Goal: Book appointment/travel/reservation

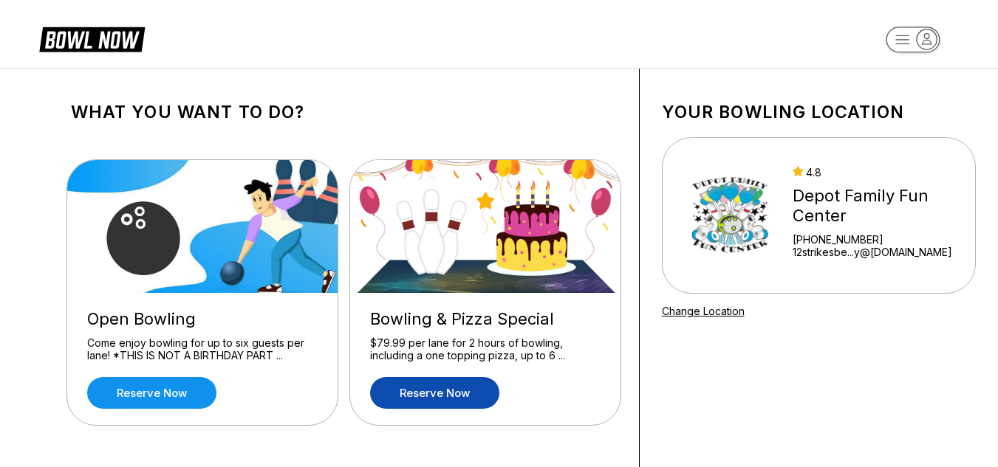
click at [458, 391] on link "Reserve now" at bounding box center [434, 393] width 129 height 32
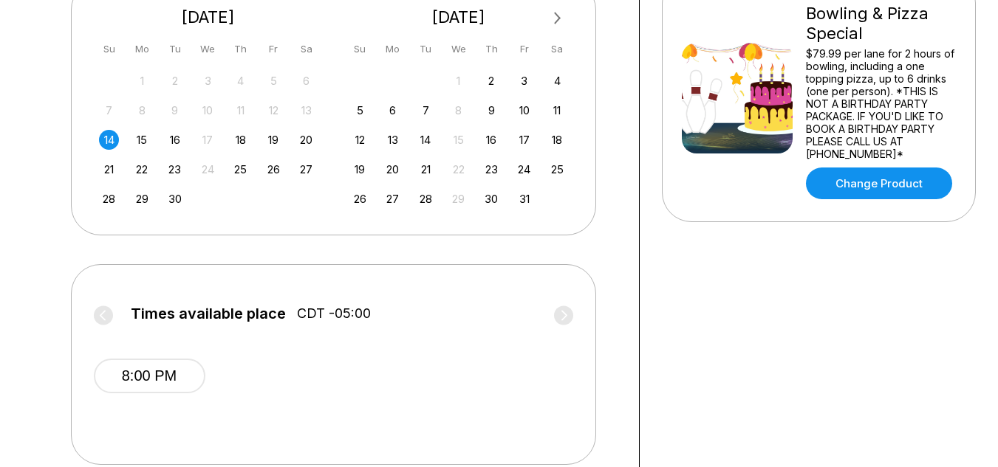
scroll to position [360, 0]
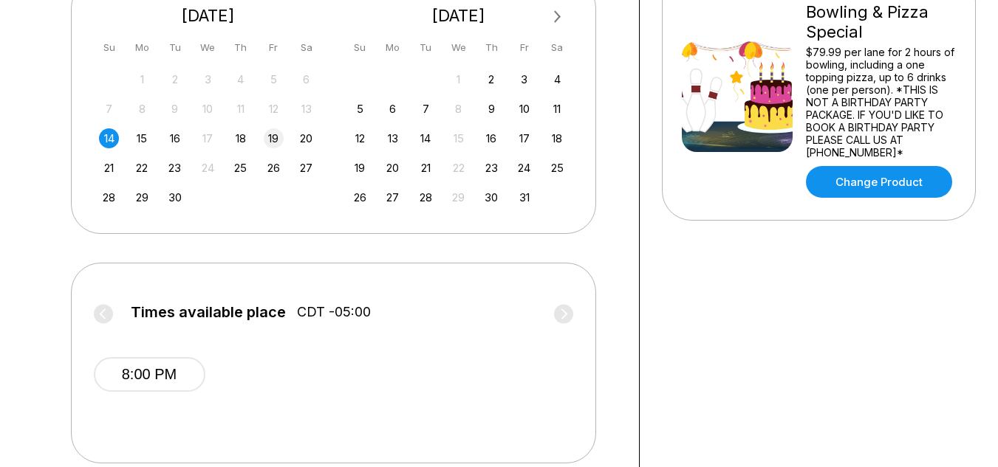
click at [280, 139] on div "19" at bounding box center [274, 138] width 20 height 20
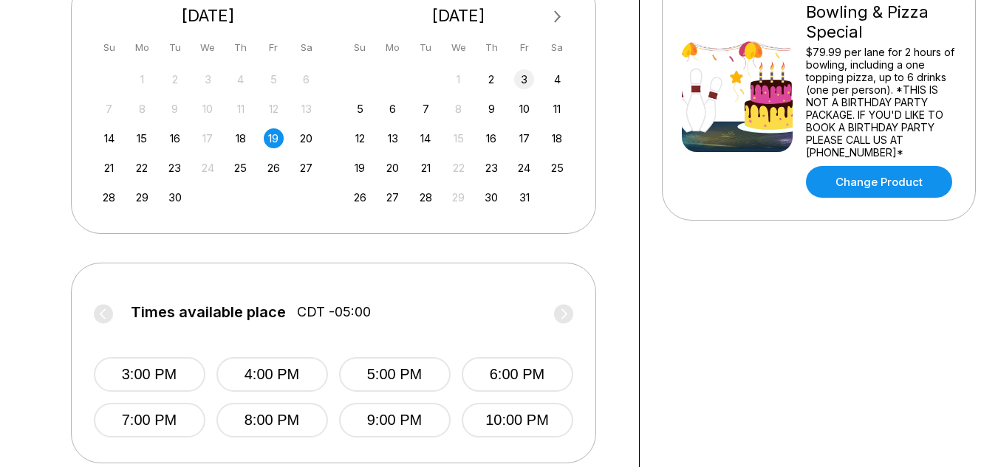
click at [527, 81] on div "3" at bounding box center [524, 79] width 20 height 20
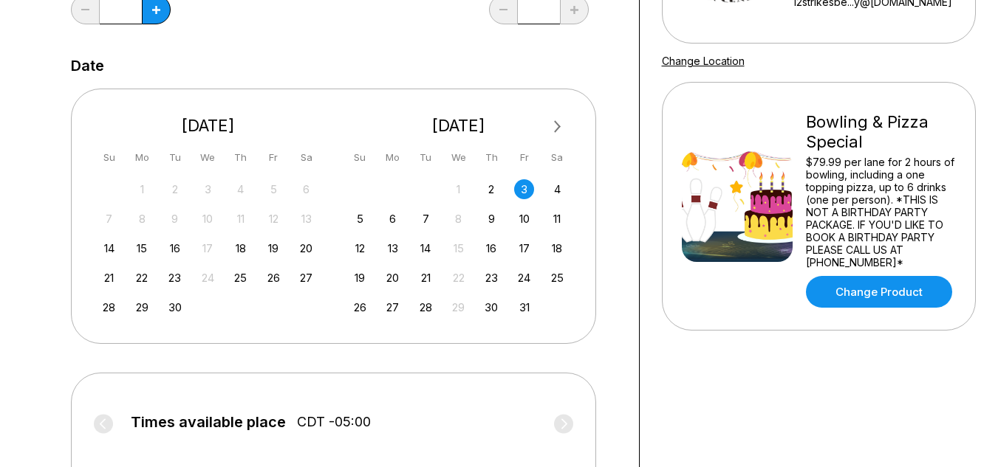
scroll to position [268, 0]
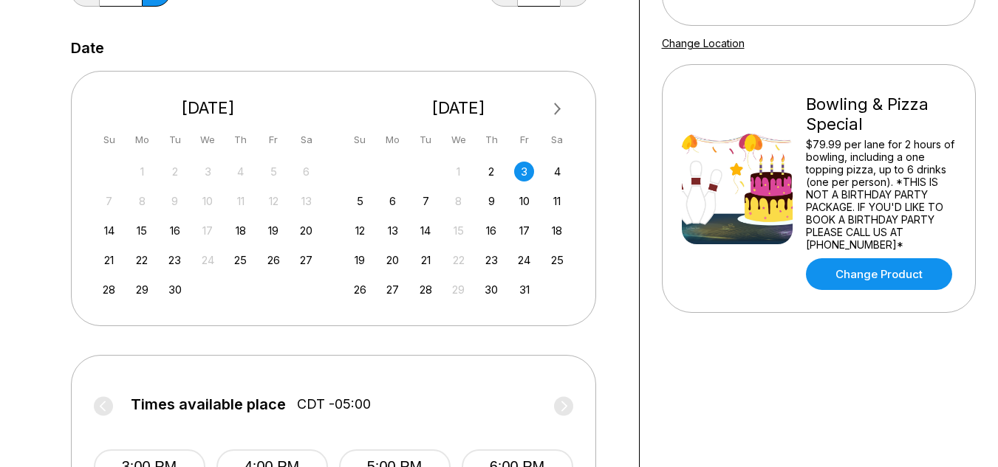
drag, startPoint x: 994, startPoint y: 211, endPoint x: 1008, endPoint y: 210, distance: 14.1
click at [997, 210] on html "Choose your Date and time You’ve selected Bowling & Pizza Special ! What date a…" at bounding box center [499, 373] width 998 height 1283
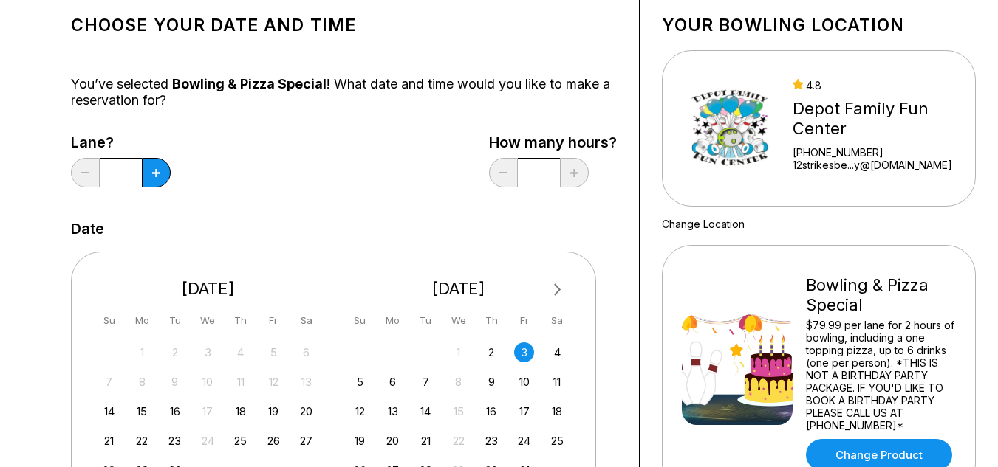
scroll to position [0, 0]
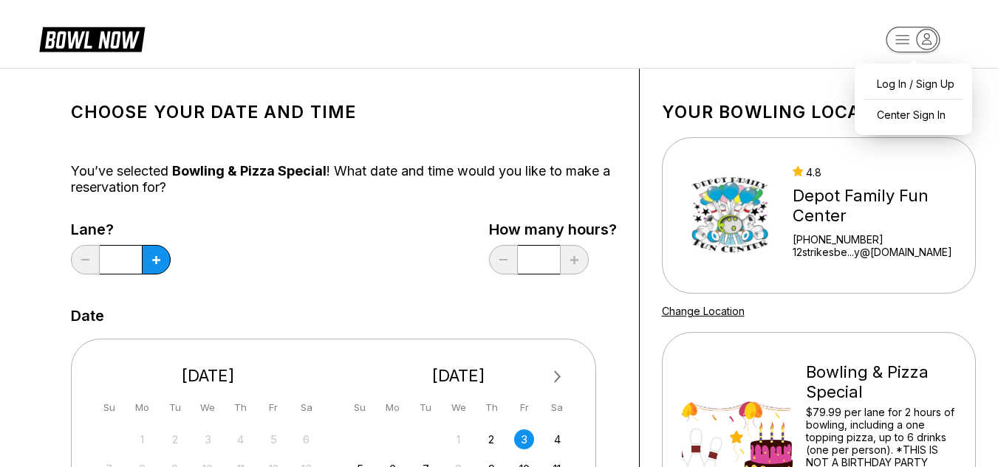
click at [902, 41] on rect "button" at bounding box center [912, 40] width 54 height 26
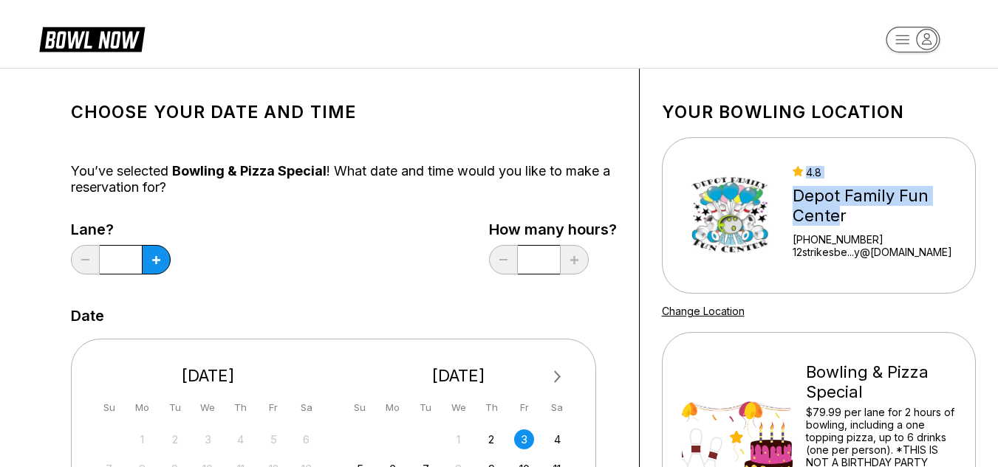
drag, startPoint x: 834, startPoint y: 219, endPoint x: 767, endPoint y: 195, distance: 71.5
click at [767, 195] on div "4.8 Depot Family Fun Center [PHONE_NUMBER] 12strikesbe...y@[DOMAIN_NAME]" at bounding box center [824, 215] width 284 height 111
click at [851, 219] on div "Depot Family Fun Center" at bounding box center [878, 206] width 172 height 40
drag, startPoint x: 836, startPoint y: 218, endPoint x: 801, endPoint y: 207, distance: 36.4
click at [801, 207] on div "Depot Family Fun Center" at bounding box center [878, 206] width 172 height 40
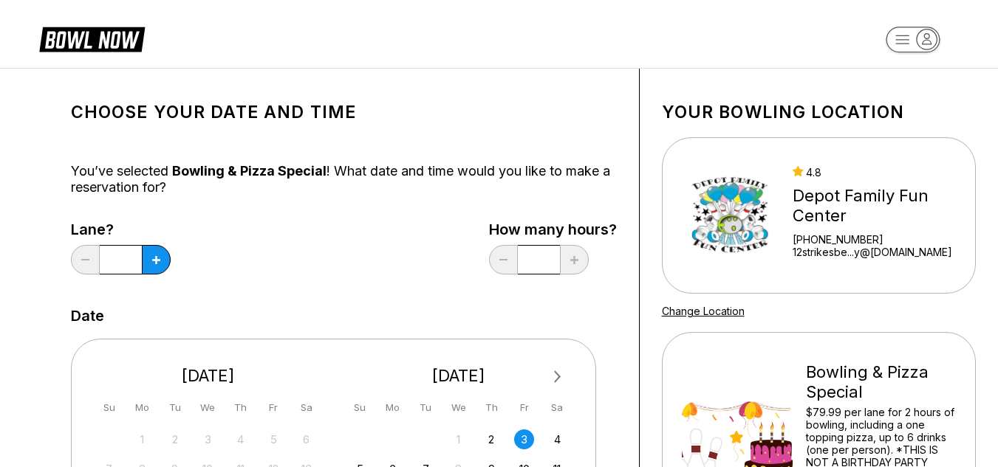
click at [849, 224] on div "Depot Family Fun Center" at bounding box center [878, 206] width 172 height 40
click at [851, 220] on div "Depot Family Fun Center" at bounding box center [878, 206] width 172 height 40
drag, startPoint x: 845, startPoint y: 218, endPoint x: 789, endPoint y: 201, distance: 58.6
click at [789, 201] on div "4.8 Depot Family Fun Center [PHONE_NUMBER] 12strikesbe...y@[DOMAIN_NAME]" at bounding box center [824, 215] width 284 height 111
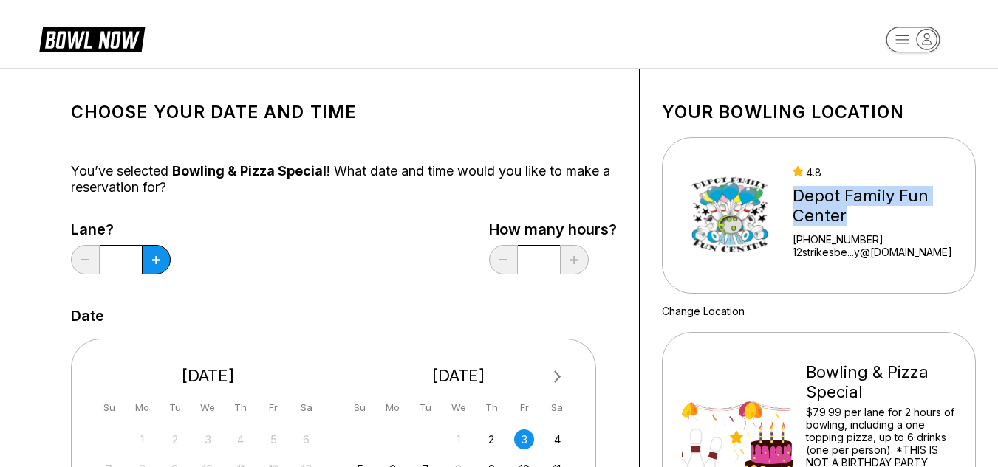
copy div "Depot Family Fun Center"
